Goal: Find specific page/section: Find specific page/section

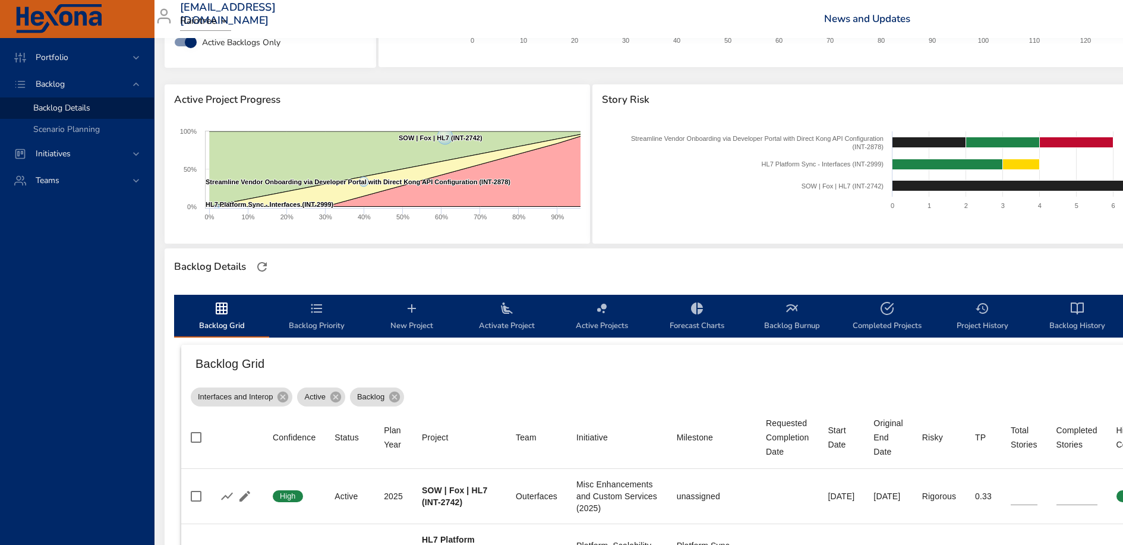
scroll to position [0, 14]
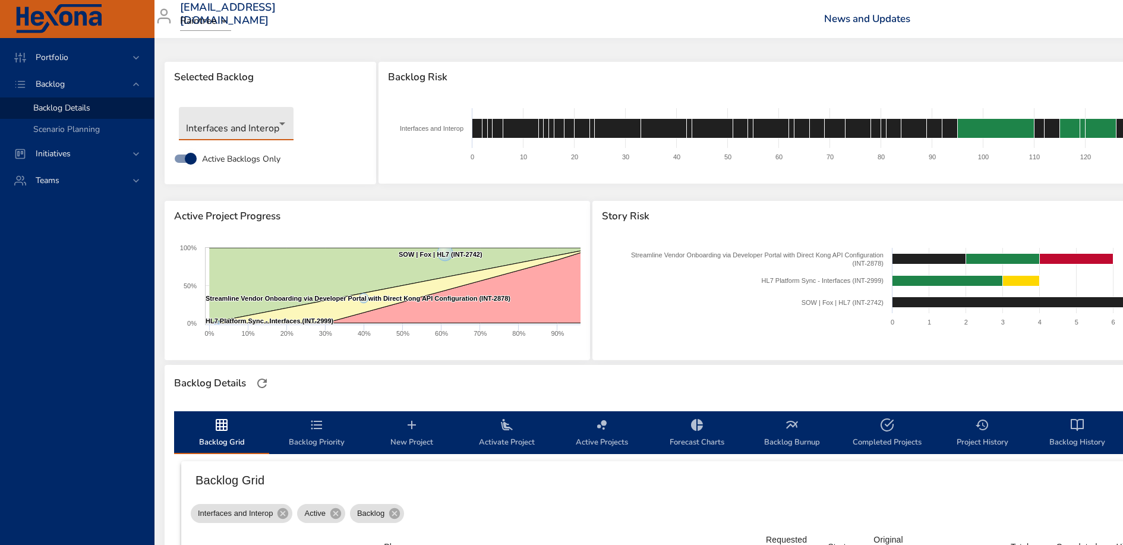
click at [260, 129] on body "Portfolio Backlog Backlog Details Scenario Planning Initiatives Teams [EMAIL_AD…" at bounding box center [547, 272] width 1123 height 545
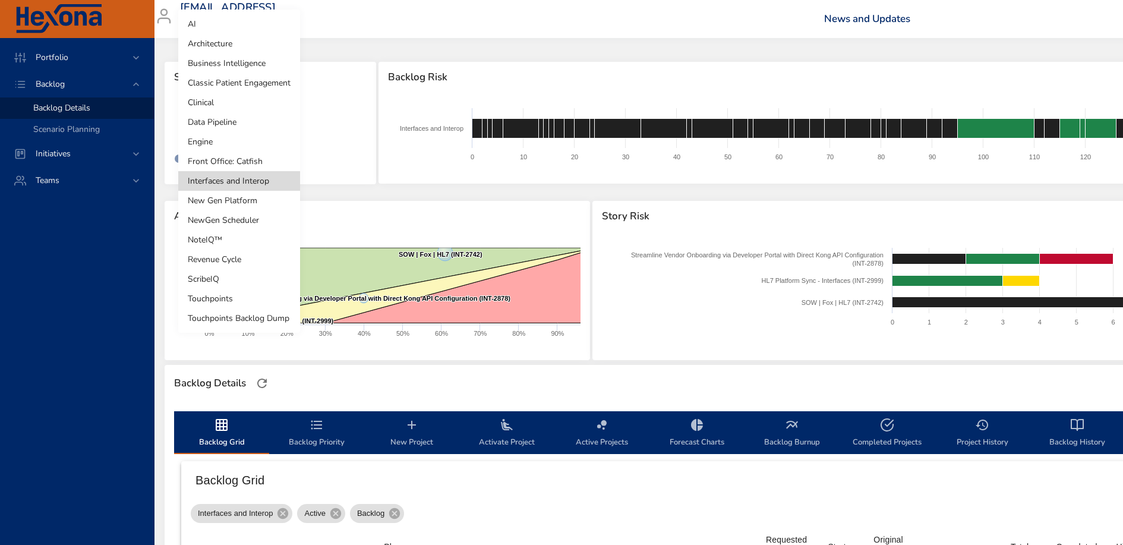
click at [234, 106] on li "Clinical" at bounding box center [239, 103] width 122 height 20
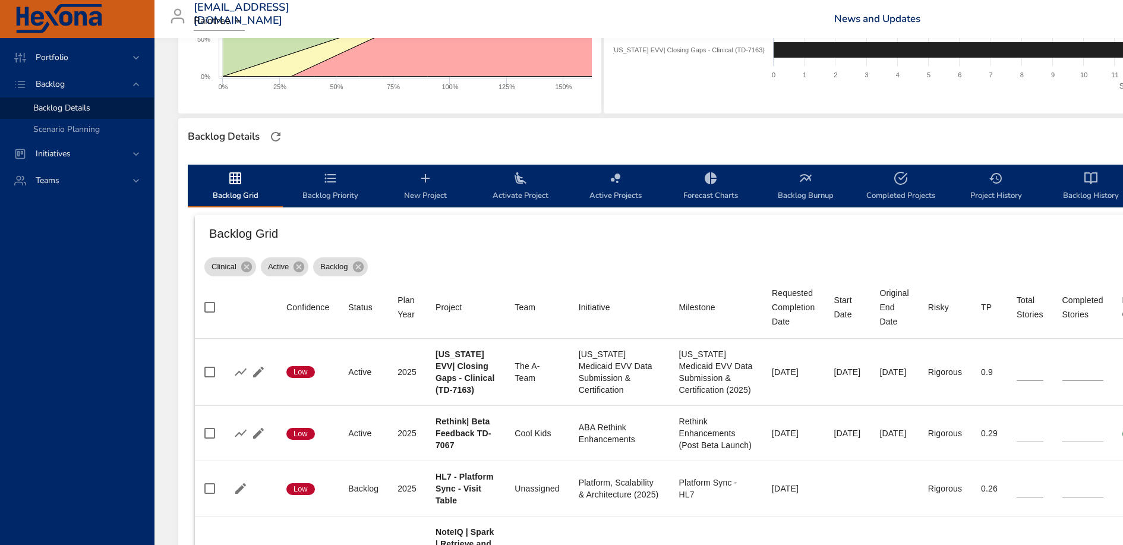
scroll to position [434, 0]
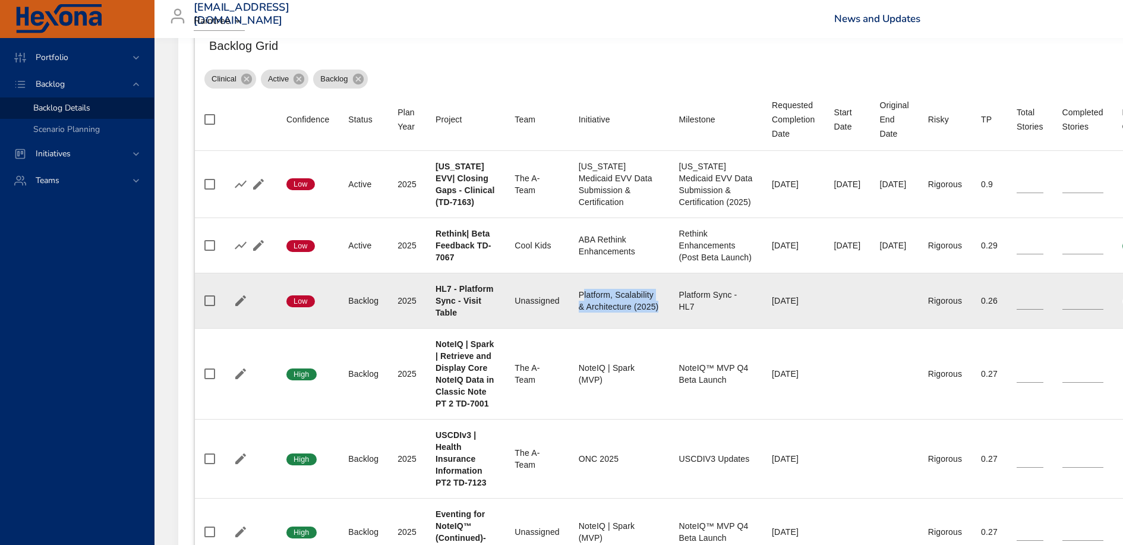
drag, startPoint x: 581, startPoint y: 294, endPoint x: 657, endPoint y: 310, distance: 77.6
click at [657, 310] on div "Platform, Scalability & Architecture (2025)" at bounding box center [619, 301] width 81 height 24
drag, startPoint x: 680, startPoint y: 295, endPoint x: 718, endPoint y: 316, distance: 43.1
click at [718, 316] on td "Milestone Platform Sync - HL7" at bounding box center [715, 300] width 93 height 55
drag, startPoint x: 584, startPoint y: 293, endPoint x: 655, endPoint y: 308, distance: 73.0
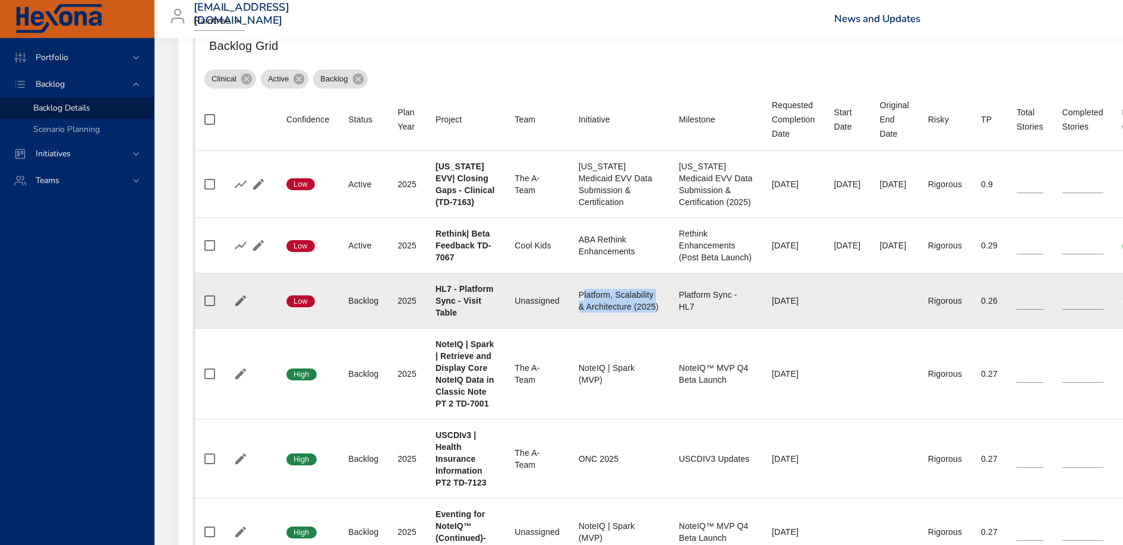
click at [655, 308] on div "Platform, Scalability & Architecture (2025)" at bounding box center [619, 301] width 81 height 24
drag, startPoint x: 662, startPoint y: 307, endPoint x: 577, endPoint y: 288, distance: 87.1
click at [577, 288] on td "Initiative Platform, Scalability & Architecture (2025)" at bounding box center [619, 300] width 100 height 55
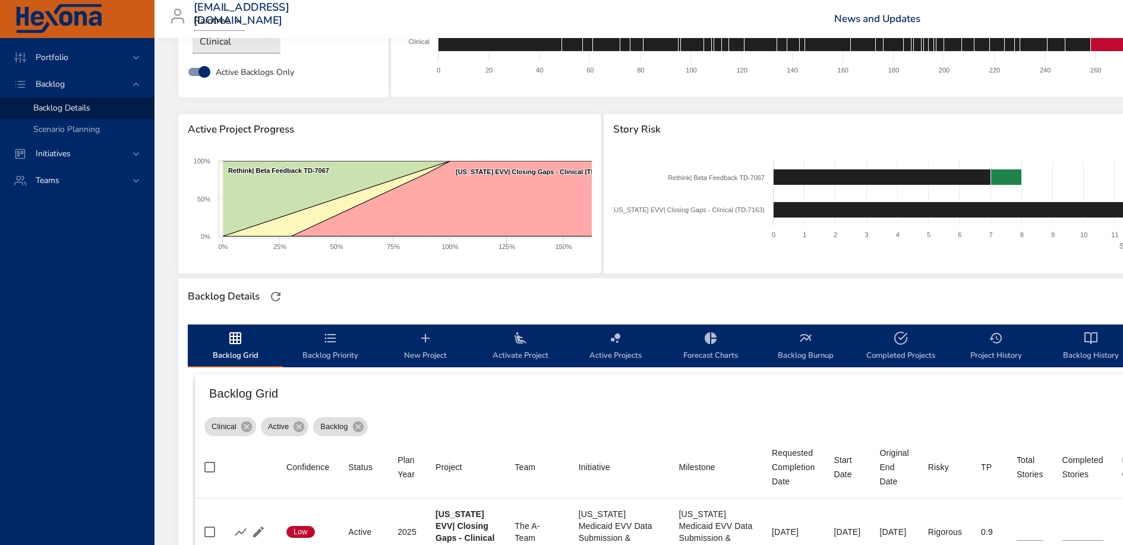
scroll to position [15, 0]
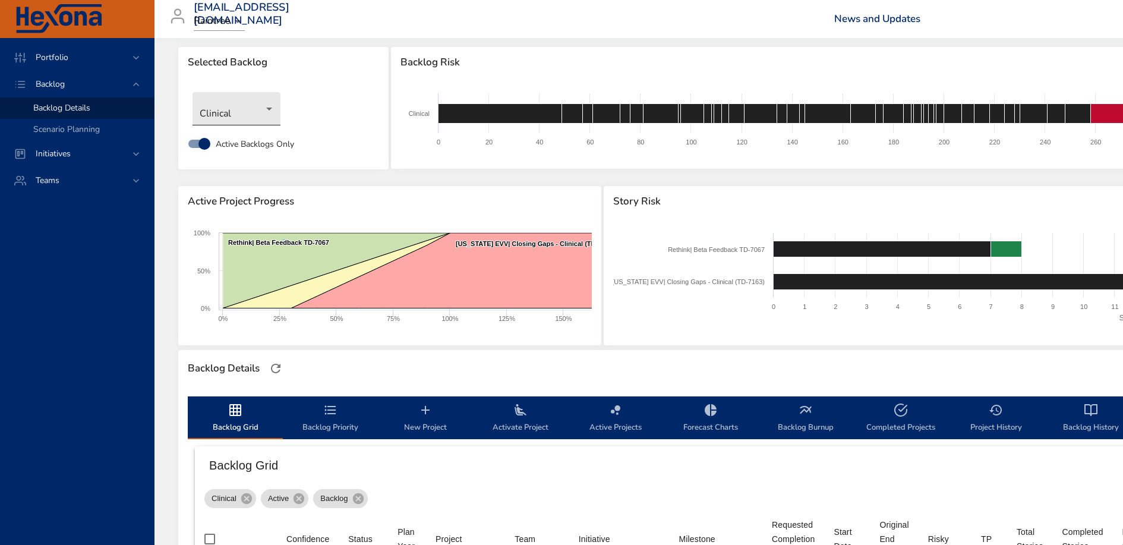
click at [253, 111] on body "Portfolio Backlog Backlog Details Scenario Planning Initiatives Teams [EMAIL_AD…" at bounding box center [561, 257] width 1123 height 545
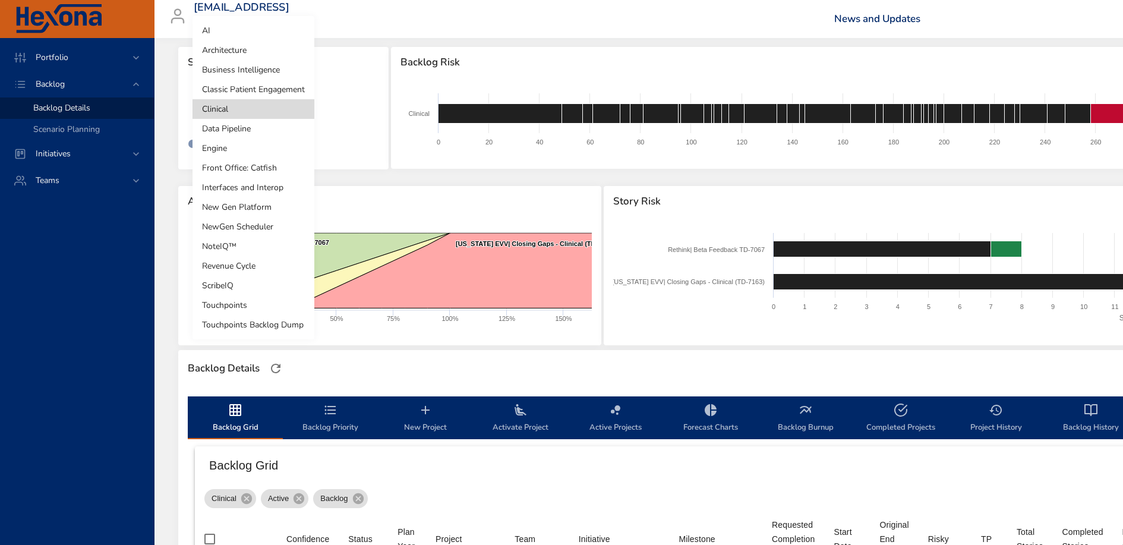
click at [250, 163] on li "Front Office: Catfish" at bounding box center [254, 168] width 122 height 20
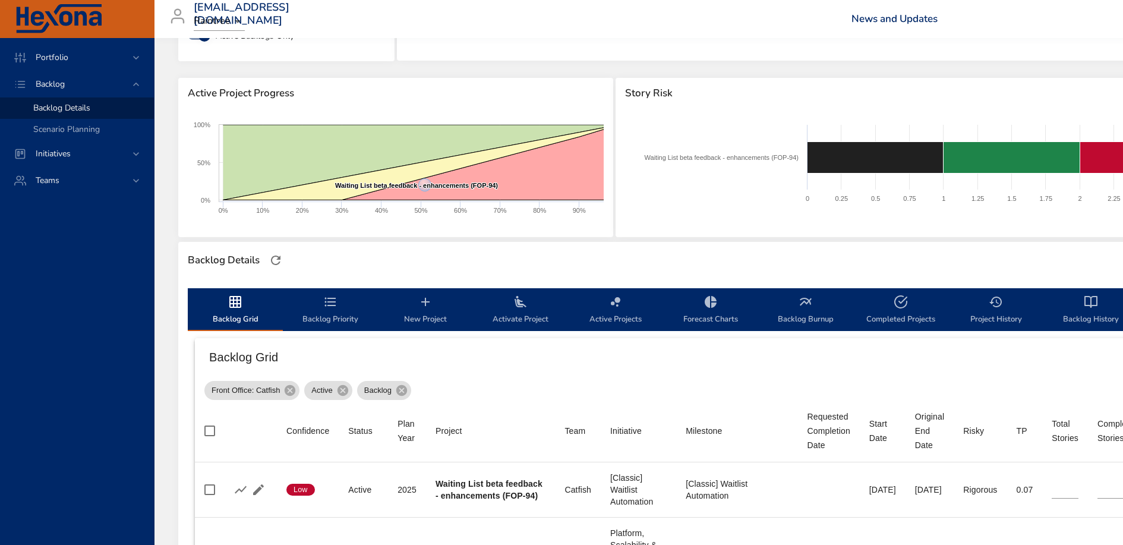
scroll to position [0, 0]
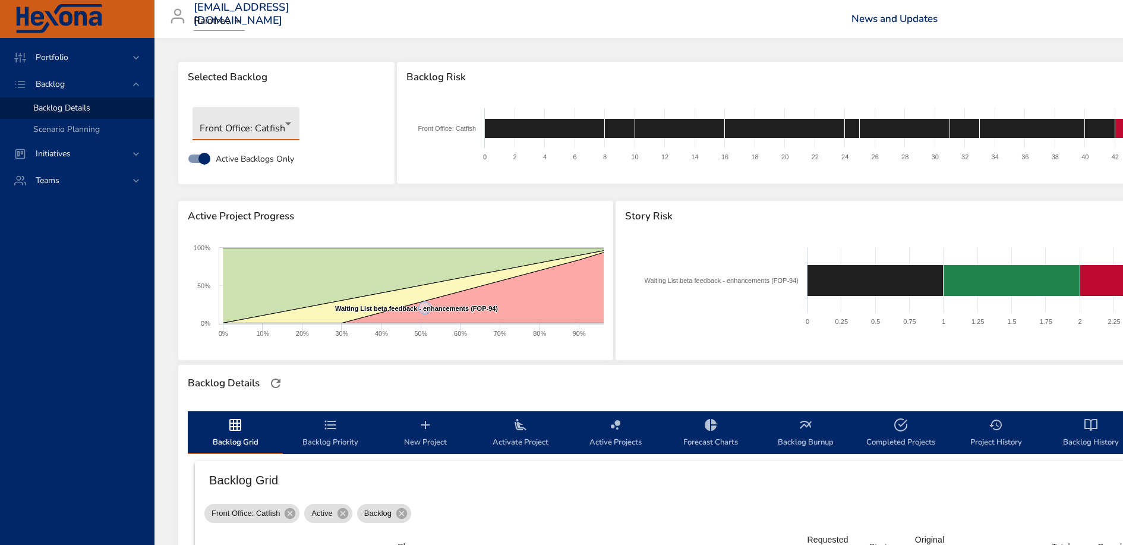
click at [258, 113] on body "Portfolio Backlog Backlog Details Scenario Planning Initiatives Teams [EMAIL_AD…" at bounding box center [561, 272] width 1123 height 545
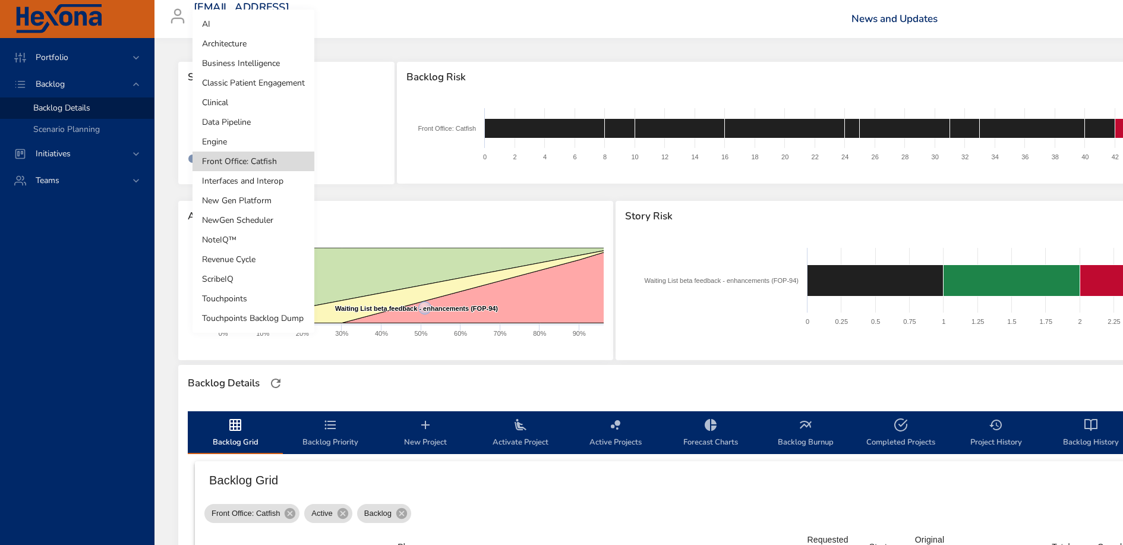
click at [282, 90] on li "Classic Patient Engagement" at bounding box center [254, 83] width 122 height 20
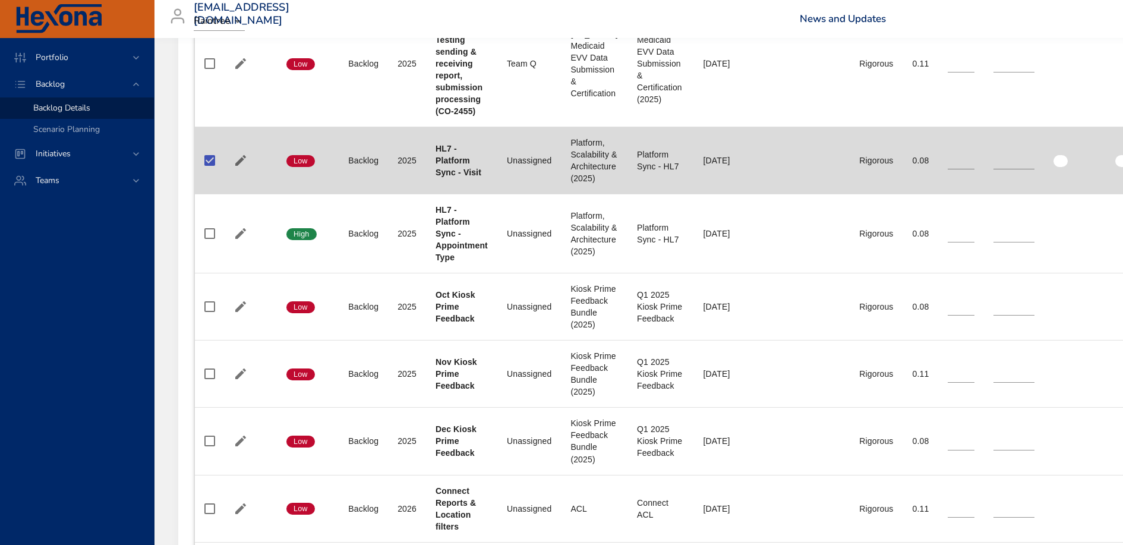
scroll to position [784, 0]
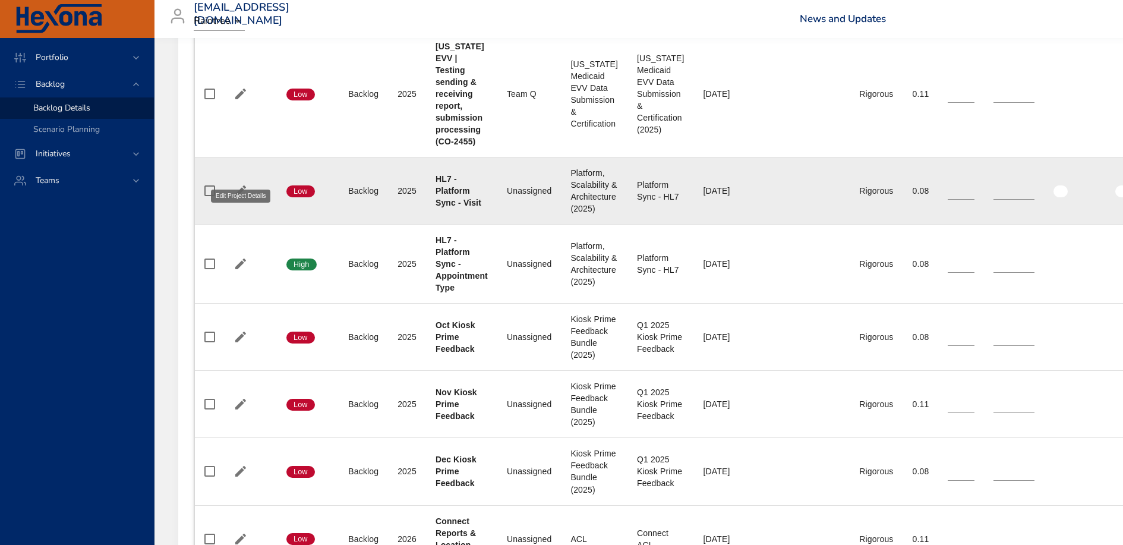
click at [235, 184] on icon "button" at bounding box center [241, 191] width 14 height 14
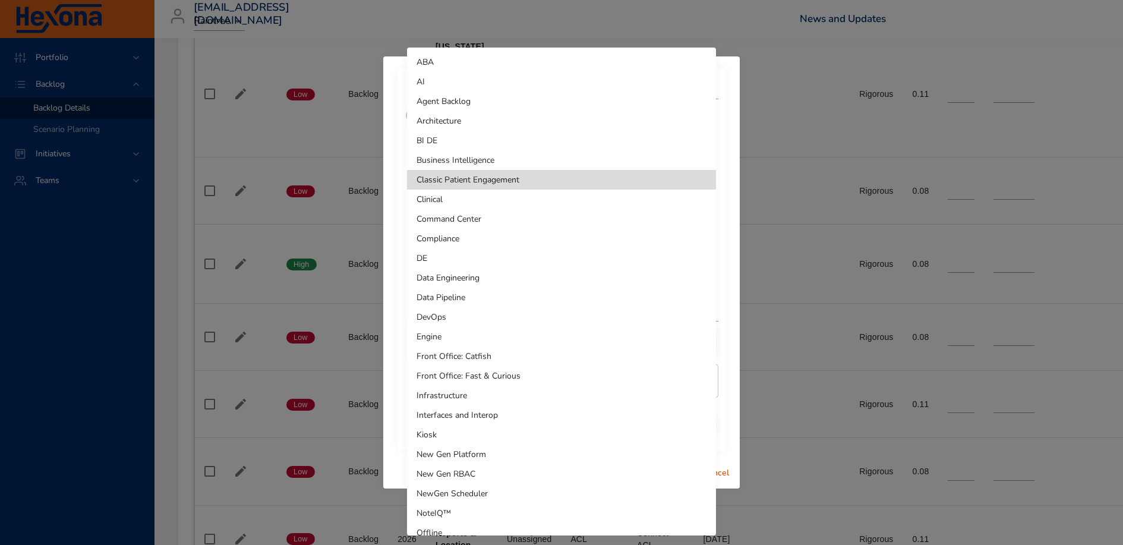
click at [527, 352] on li "Front Office: Catfish" at bounding box center [561, 356] width 309 height 20
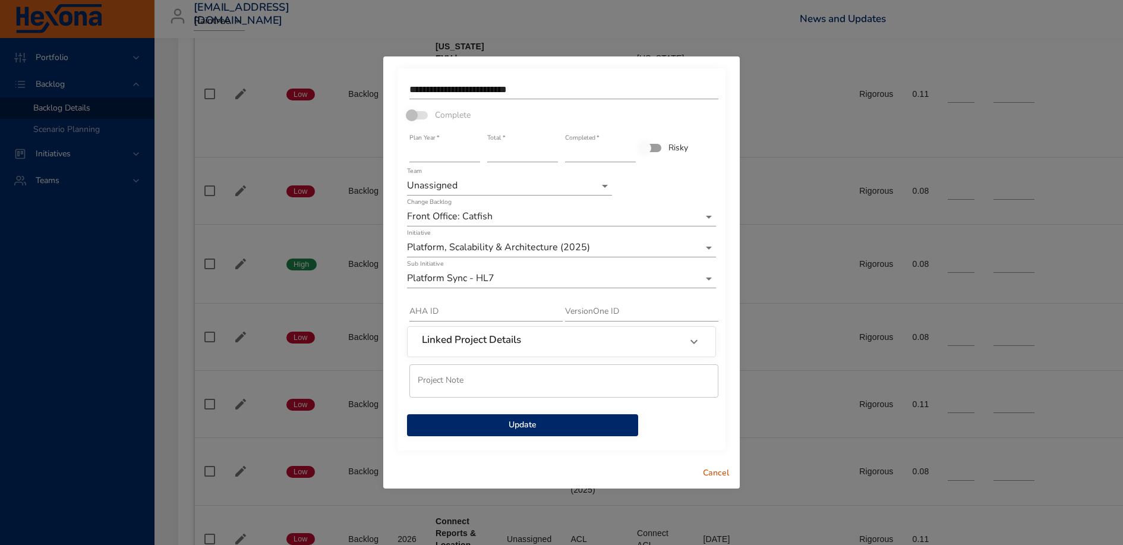
click at [552, 425] on span "Update" at bounding box center [523, 425] width 212 height 15
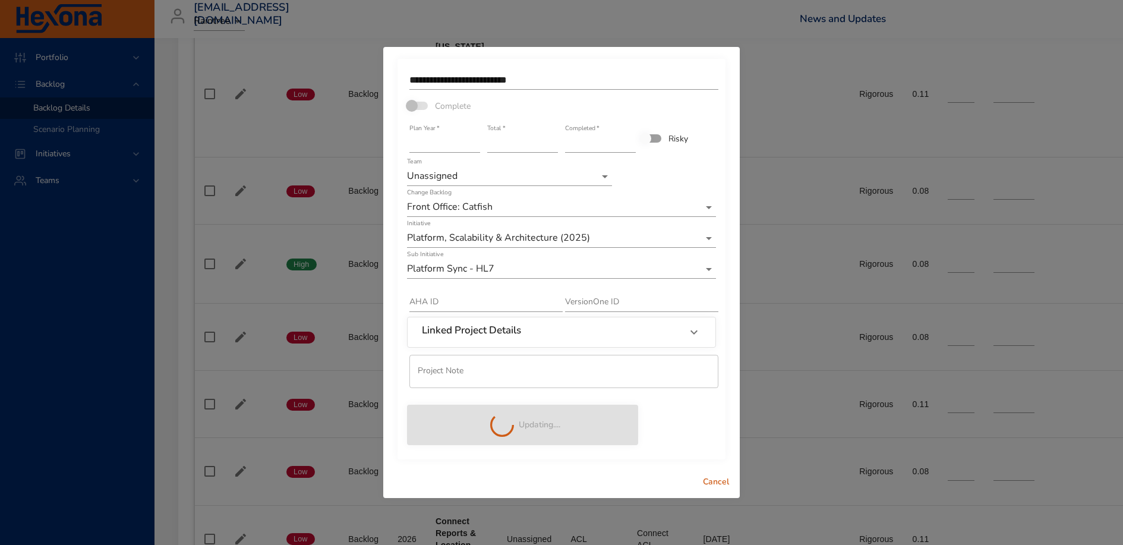
scroll to position [0, 0]
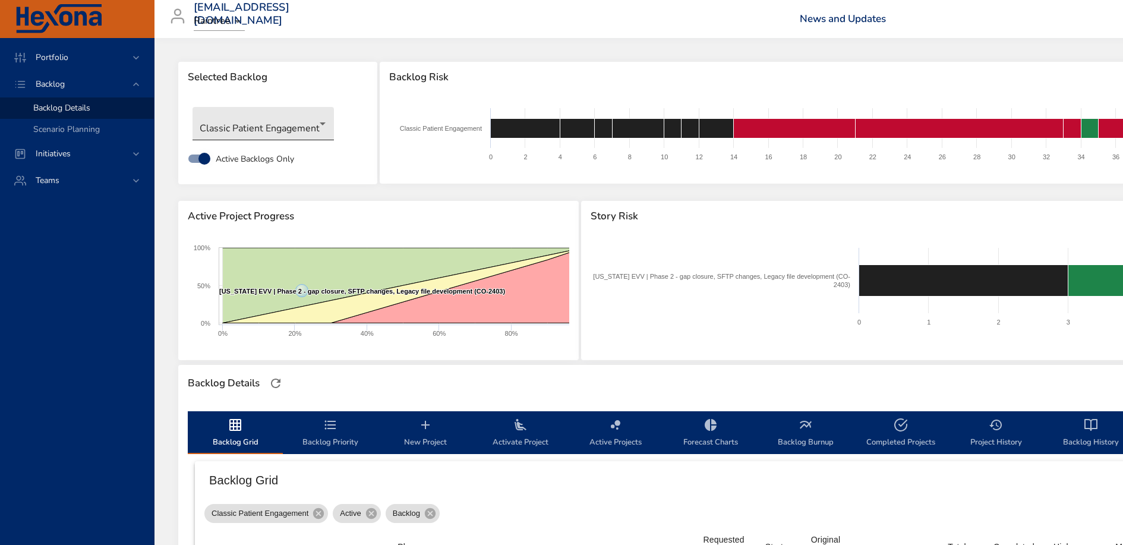
click at [304, 120] on body "Portfolio Backlog Backlog Details Scenario Planning Initiatives Teams [EMAIL_AD…" at bounding box center [561, 272] width 1123 height 545
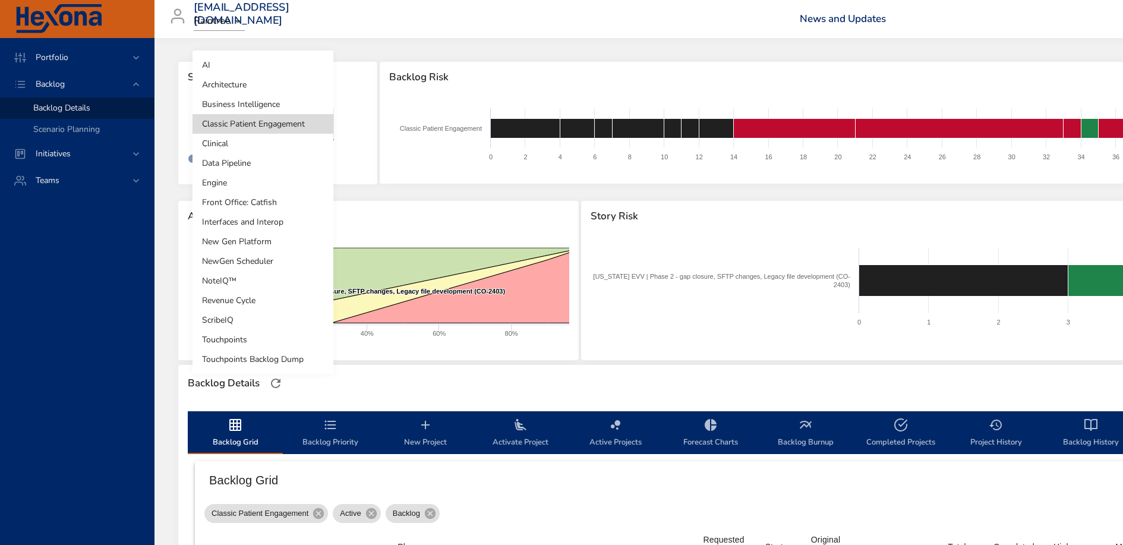
click at [276, 206] on li "Front Office: Catfish" at bounding box center [263, 203] width 141 height 20
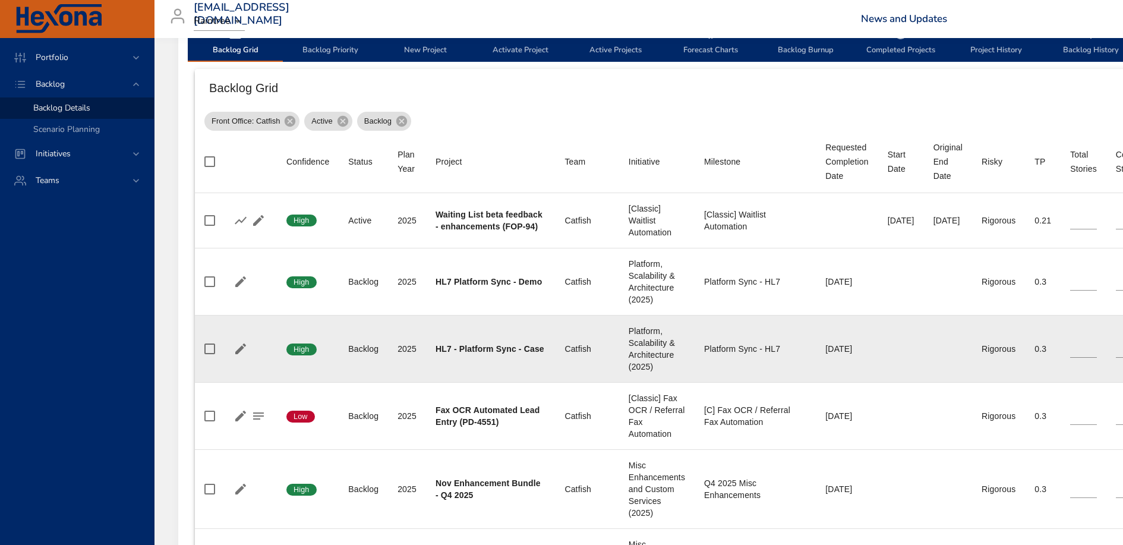
scroll to position [289, 0]
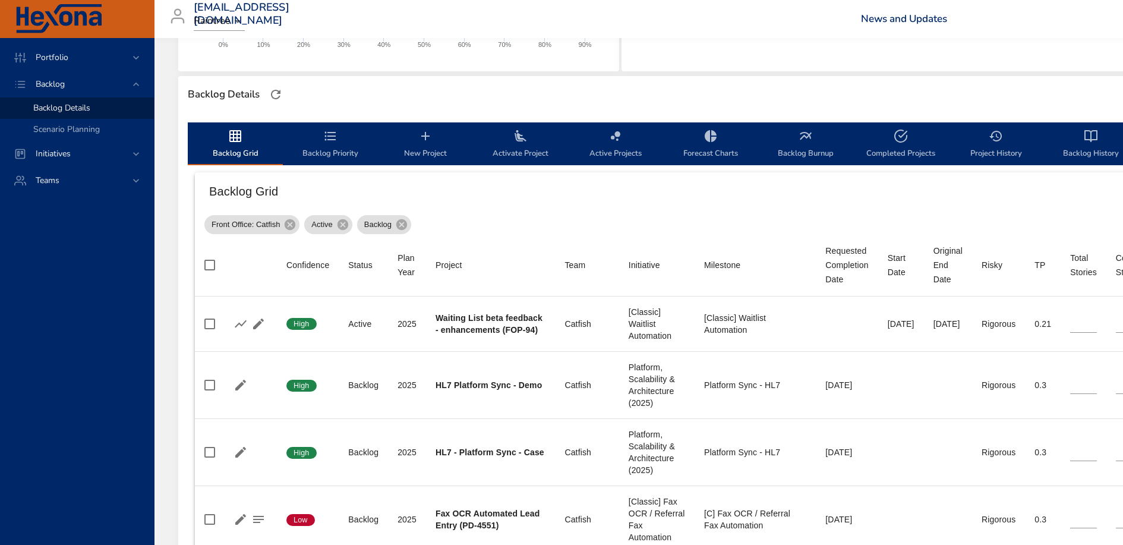
click at [328, 137] on icon "backlog-tab" at bounding box center [330, 136] width 14 height 14
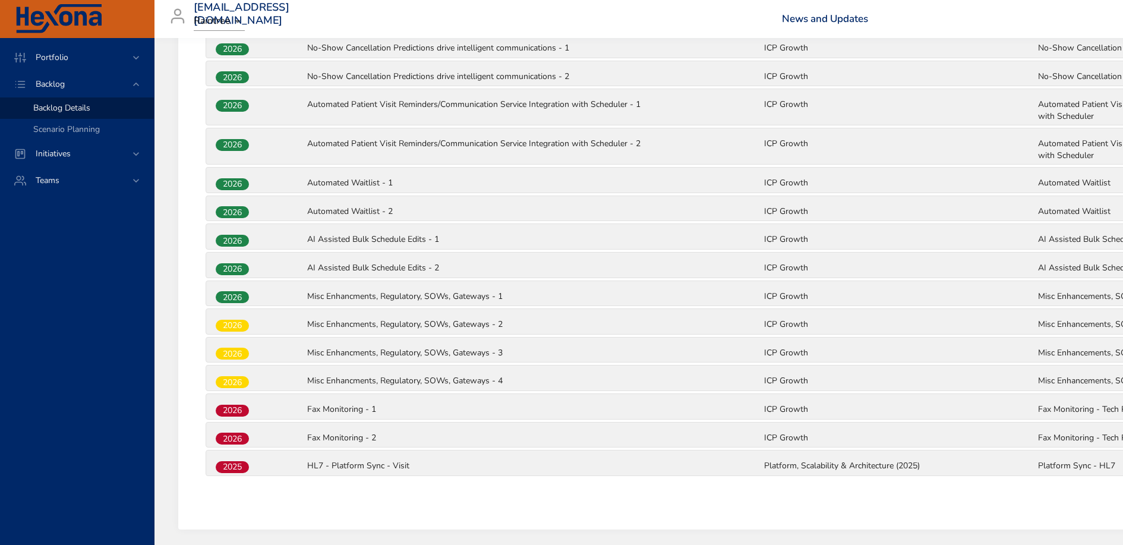
scroll to position [814, 0]
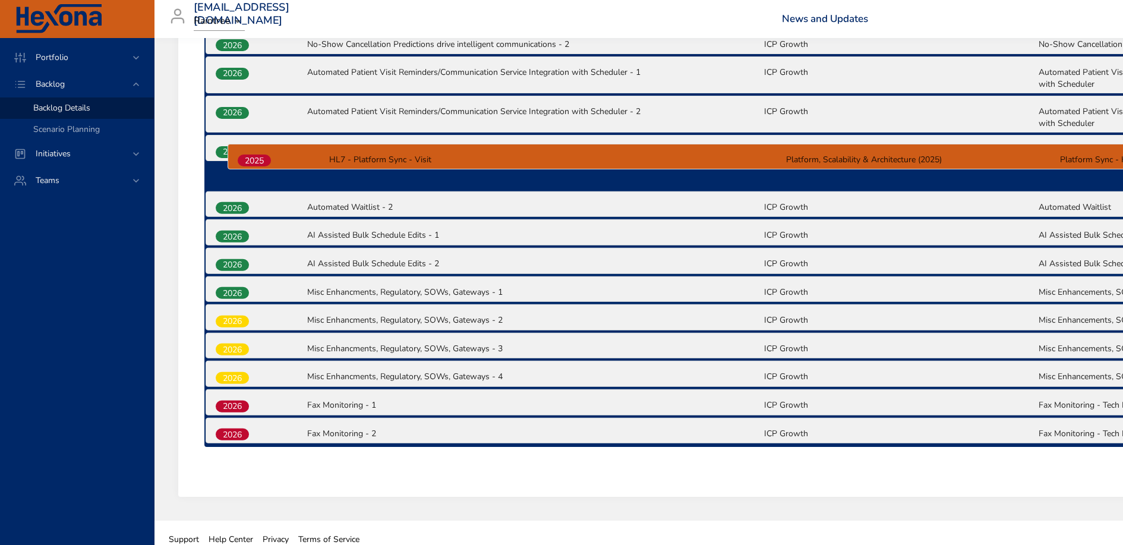
drag, startPoint x: 241, startPoint y: 425, endPoint x: 263, endPoint y: 150, distance: 275.4
click at [263, 151] on div "2025 Waiting List beta feedback - enhancements (FOP-94) [Classic] Waitlist Auto…" at bounding box center [762, 66] width 1117 height 759
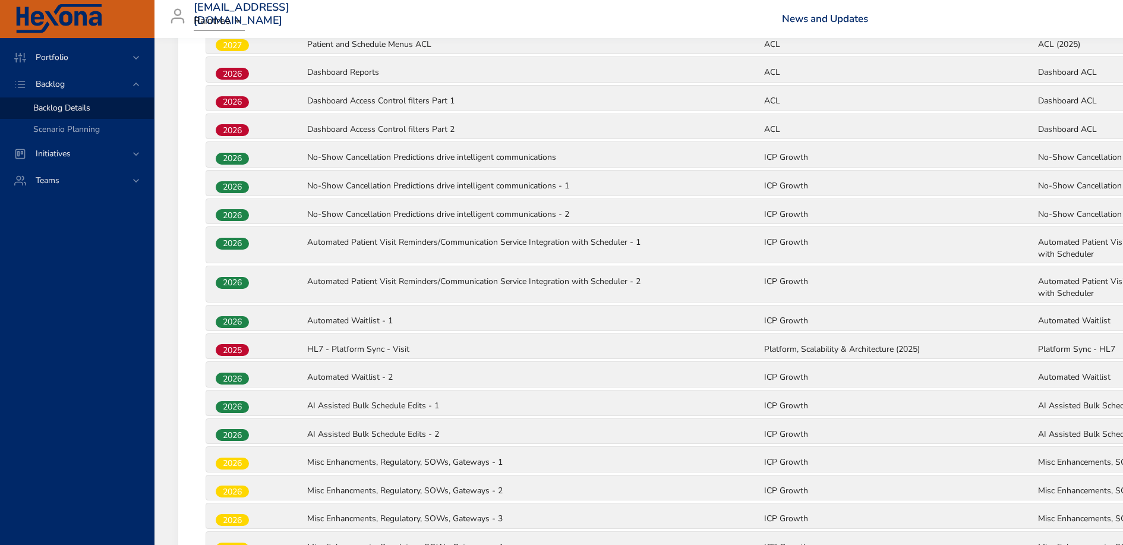
scroll to position [629, 0]
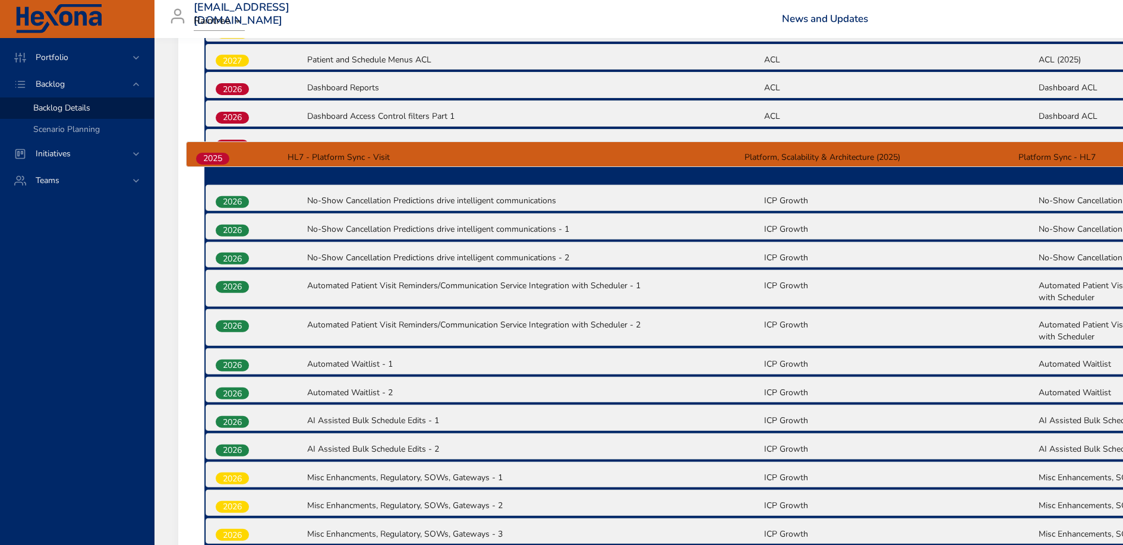
drag, startPoint x: 232, startPoint y: 352, endPoint x: 212, endPoint y: 152, distance: 201.8
click at [212, 150] on div "2025 Waiting List beta feedback - enhancements (FOP-94) [Classic] Waitlist Auto…" at bounding box center [762, 252] width 1117 height 759
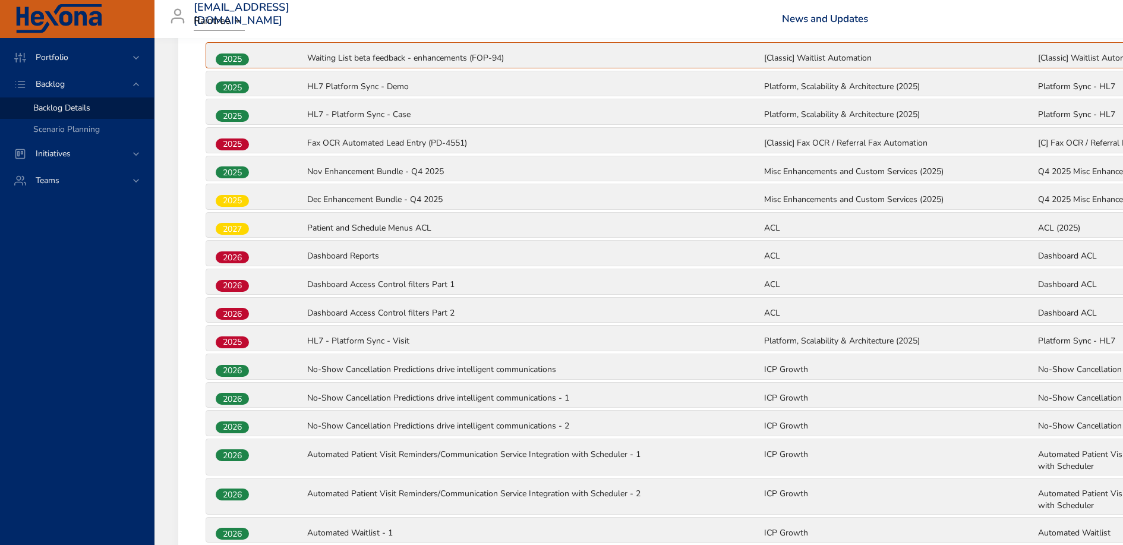
scroll to position [454, 0]
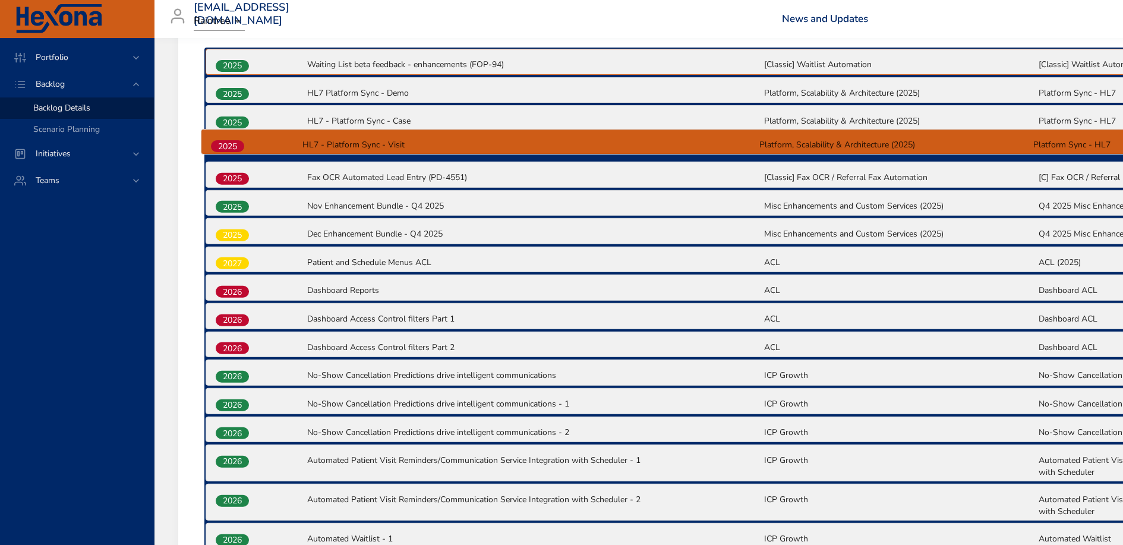
drag, startPoint x: 238, startPoint y: 346, endPoint x: 234, endPoint y: 146, distance: 199.7
click at [234, 146] on div "2025 Waiting List beta feedback - enhancements (FOP-94) [Classic] Waitlist Auto…" at bounding box center [762, 427] width 1117 height 759
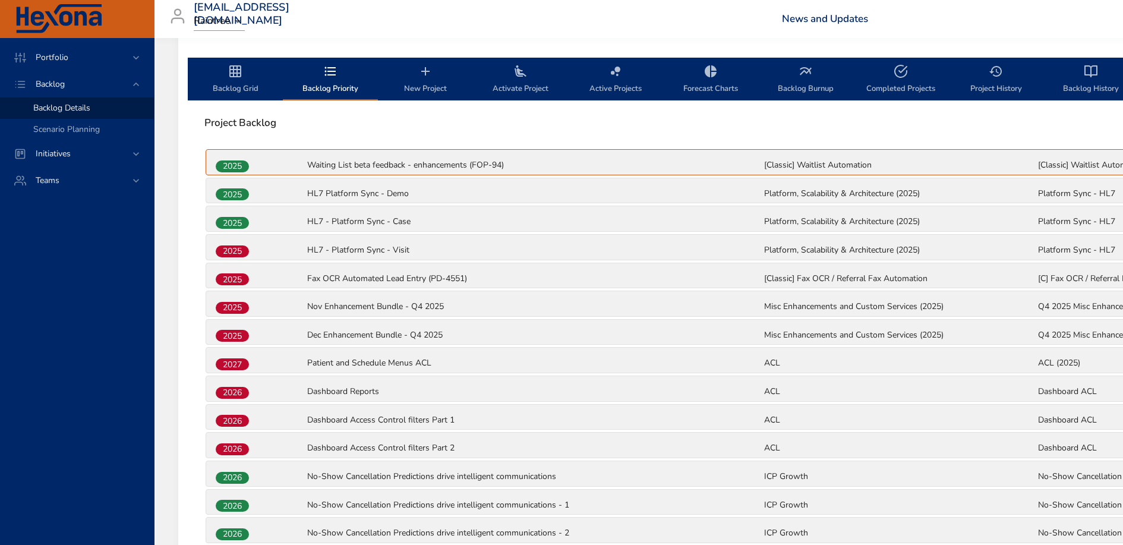
scroll to position [288, 0]
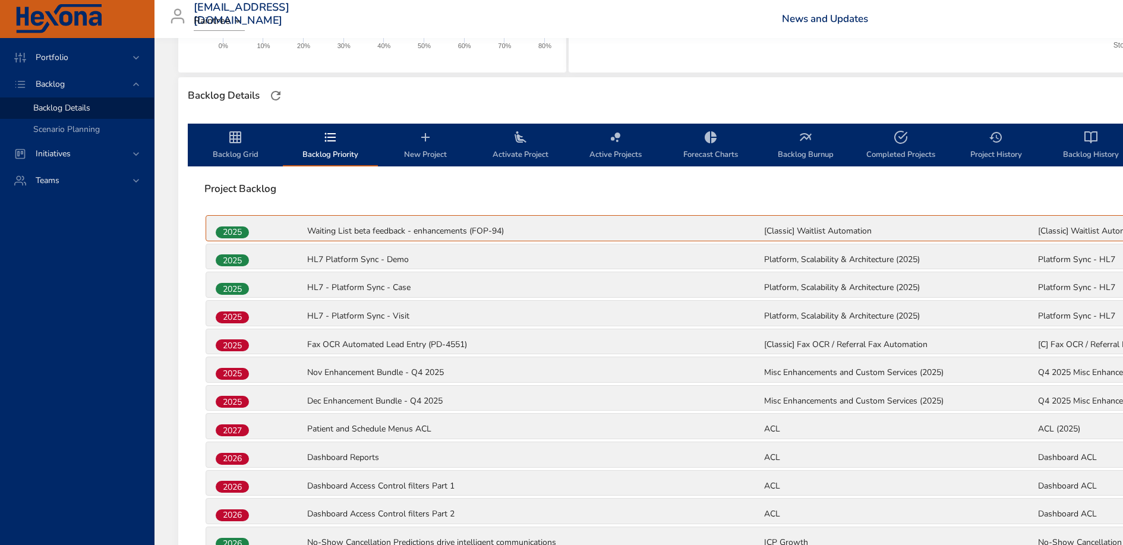
click at [236, 143] on icon "backlog-tab" at bounding box center [235, 137] width 14 height 14
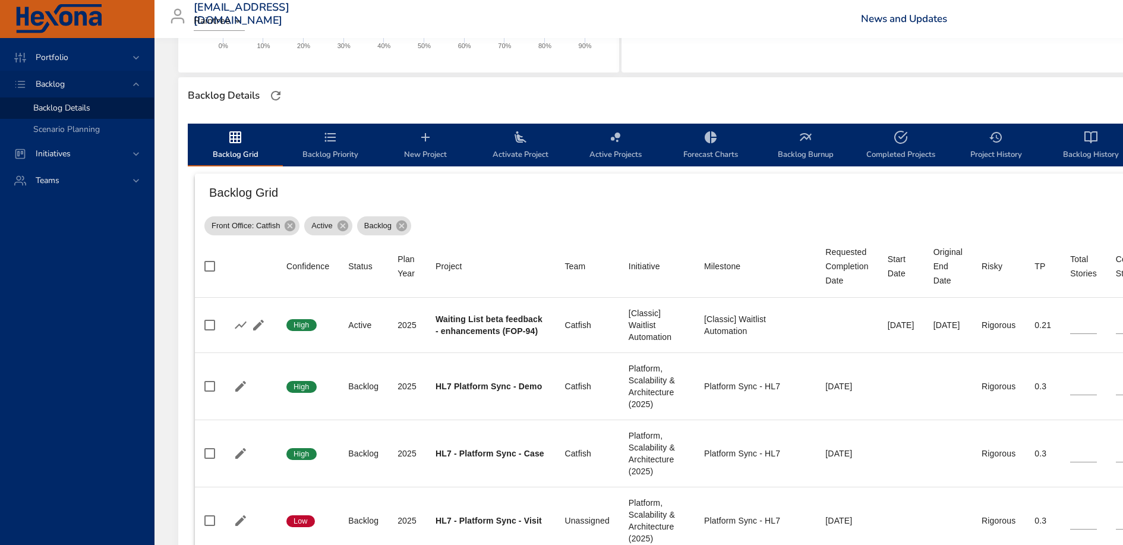
click at [67, 86] on span "Backlog" at bounding box center [50, 83] width 48 height 11
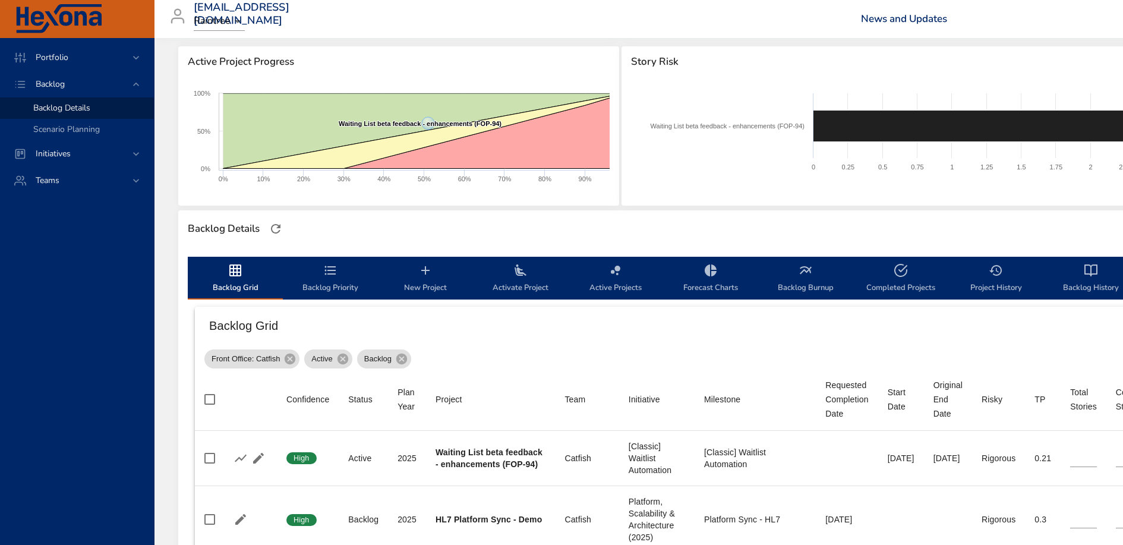
scroll to position [0, 0]
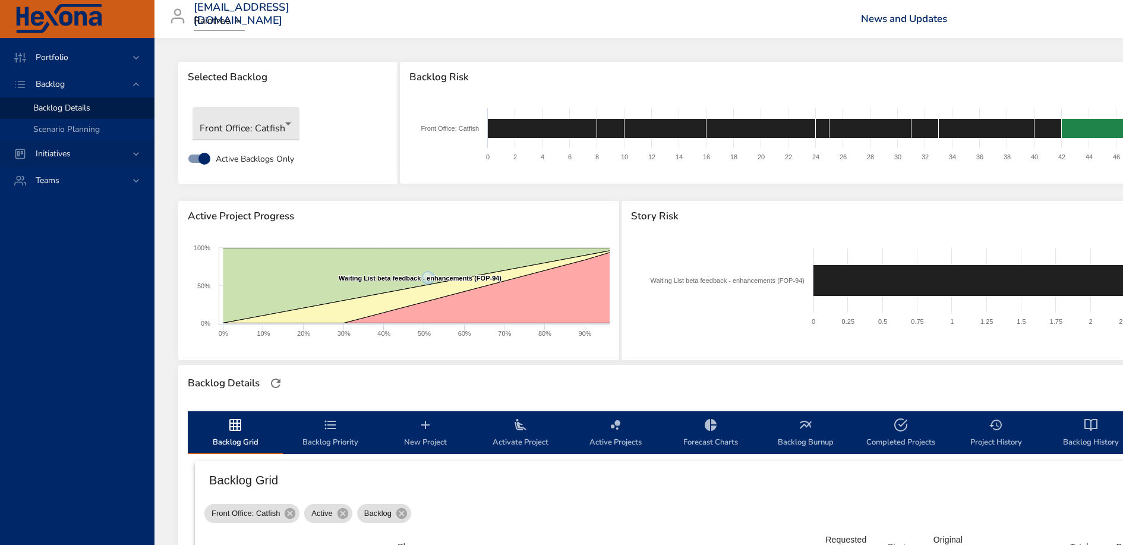
click at [70, 155] on span "Initiatives" at bounding box center [53, 153] width 54 height 11
click at [70, 155] on span "Milestone Details" at bounding box center [65, 155] width 64 height 11
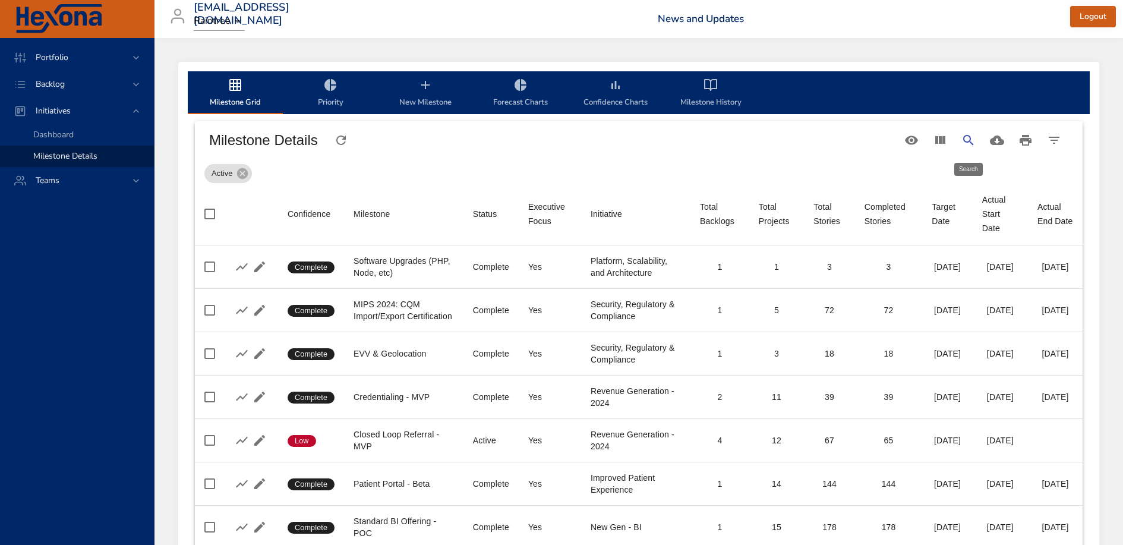
click at [970, 141] on icon "Search" at bounding box center [968, 140] width 10 height 10
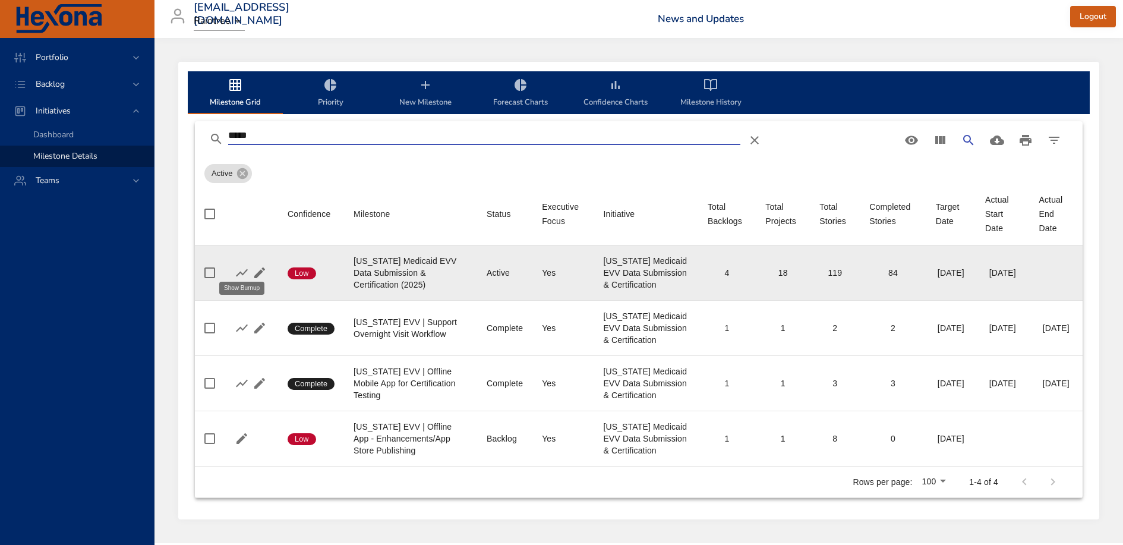
type input "*****"
click at [241, 266] on icon "button" at bounding box center [242, 273] width 14 height 14
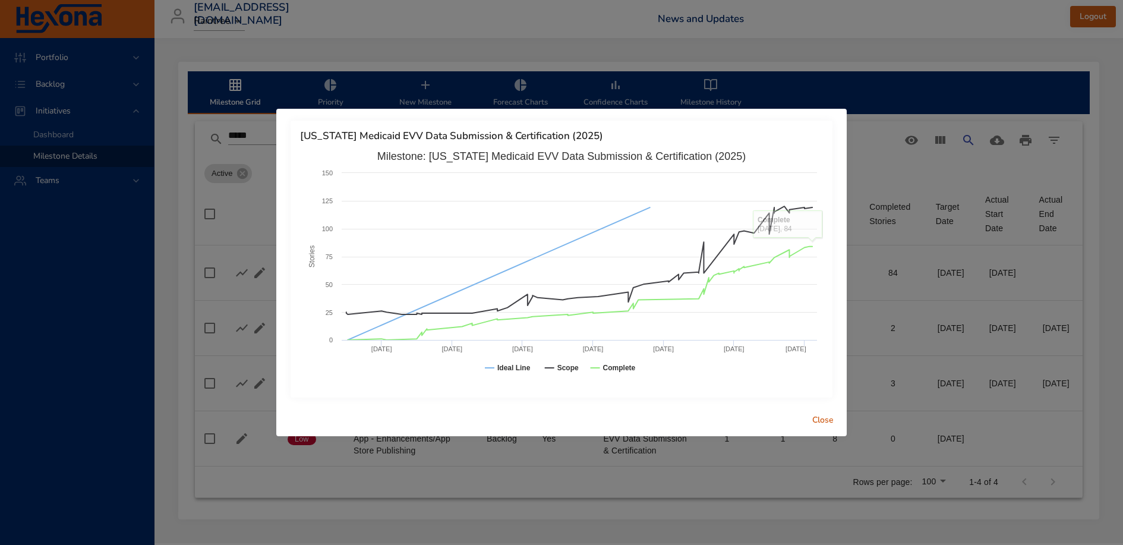
click at [834, 421] on span "Close" at bounding box center [823, 420] width 29 height 15
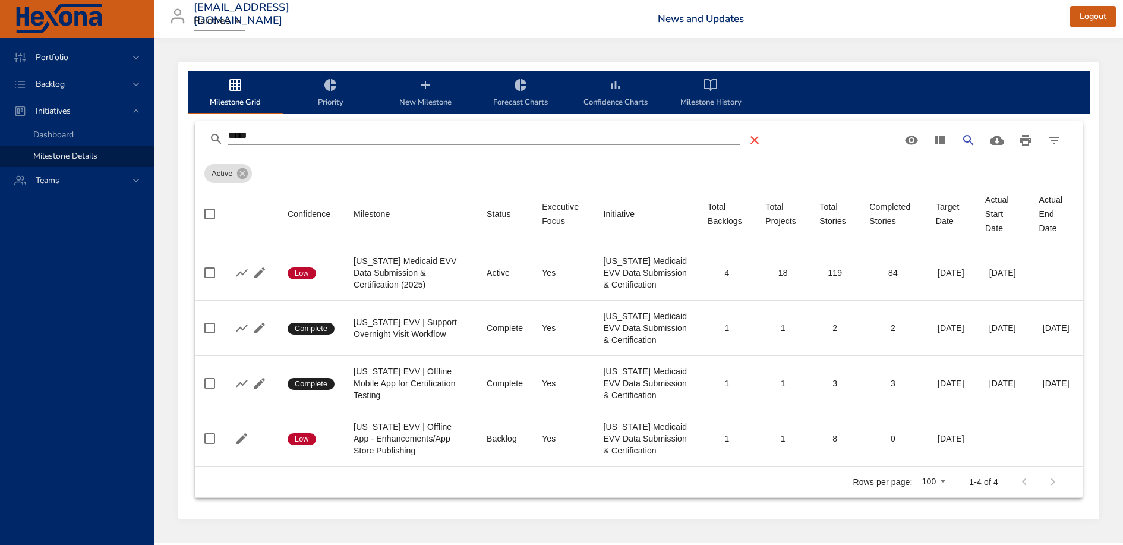
click at [752, 141] on icon "Table Toolbar" at bounding box center [754, 140] width 14 height 14
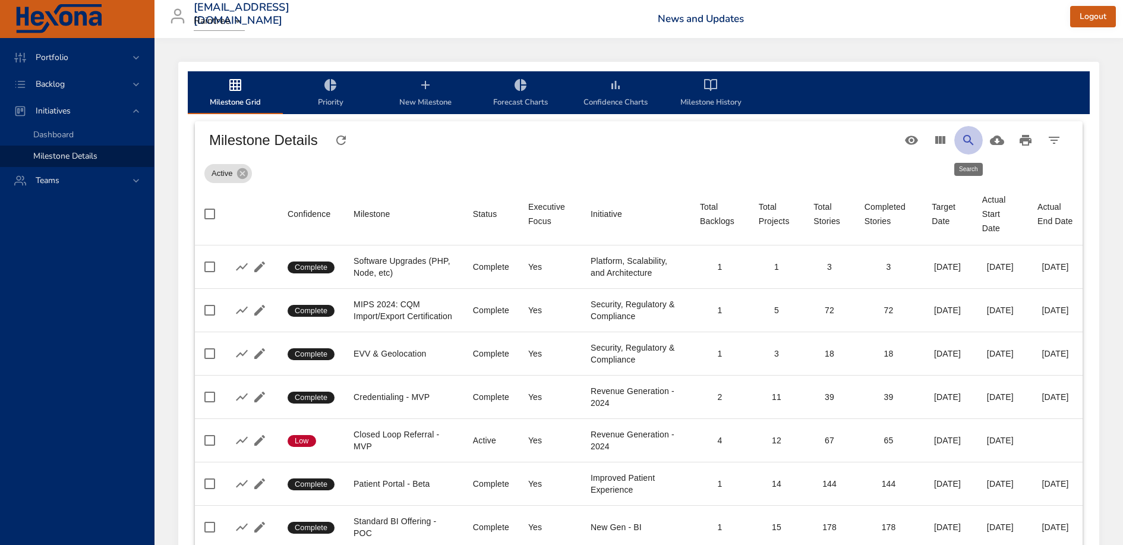
click at [961, 137] on icon "Search" at bounding box center [968, 140] width 14 height 14
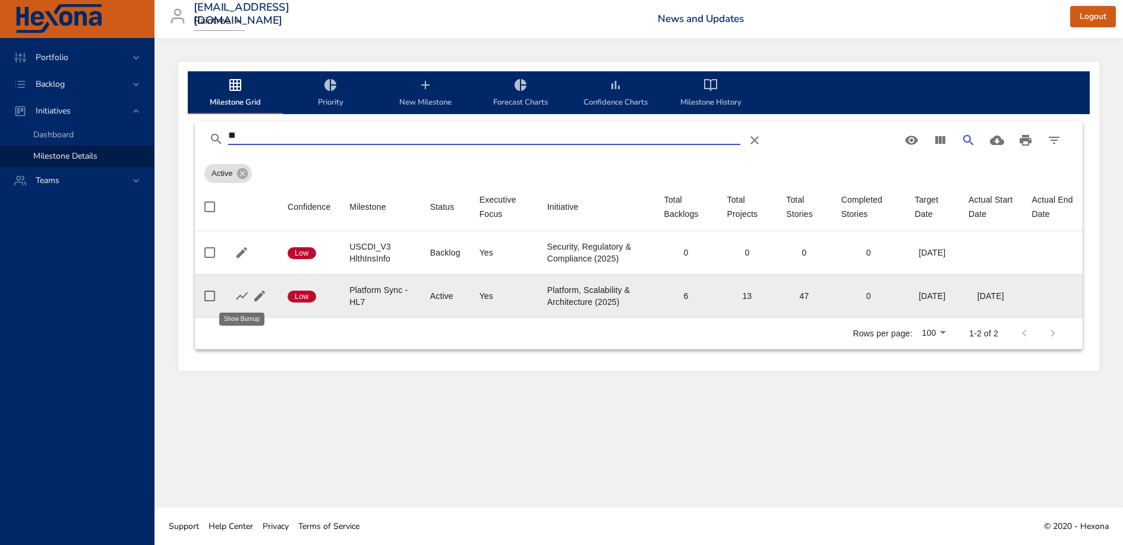
type input "**"
click at [238, 294] on icon "button" at bounding box center [242, 296] width 14 height 14
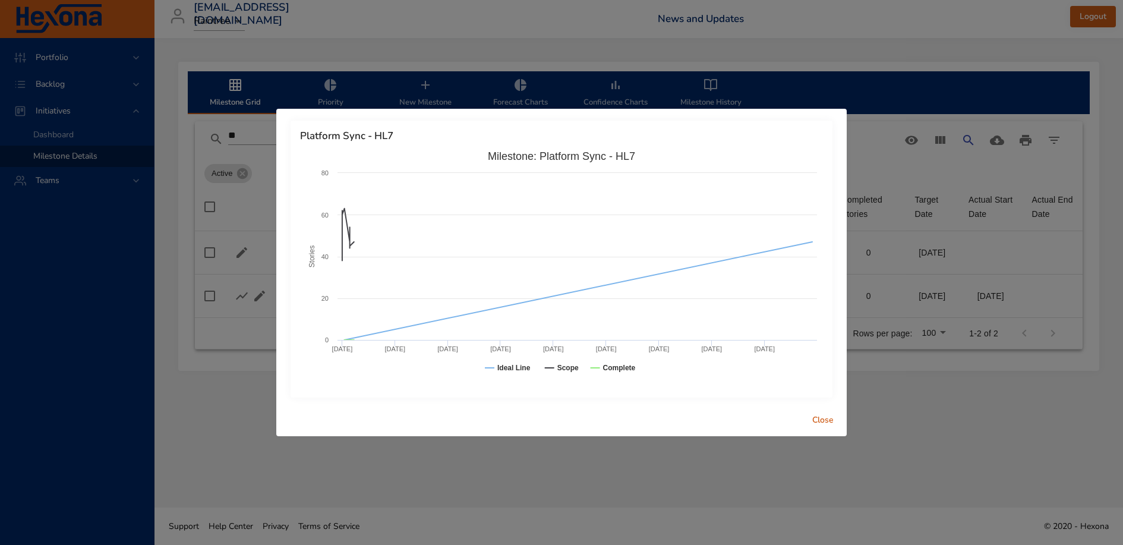
click at [818, 423] on span "Close" at bounding box center [823, 420] width 29 height 15
